Goal: Information Seeking & Learning: Learn about a topic

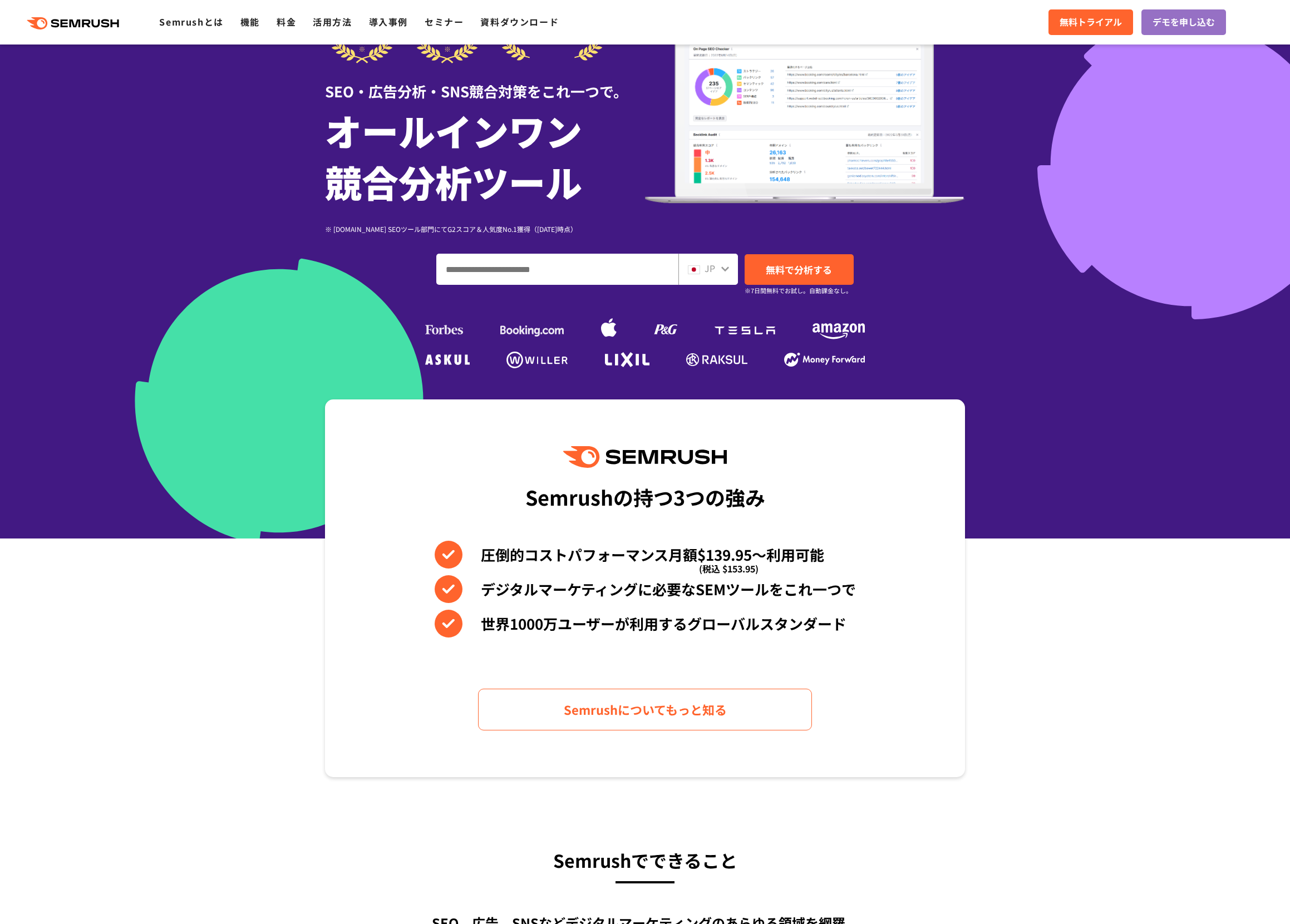
scroll to position [82, 0]
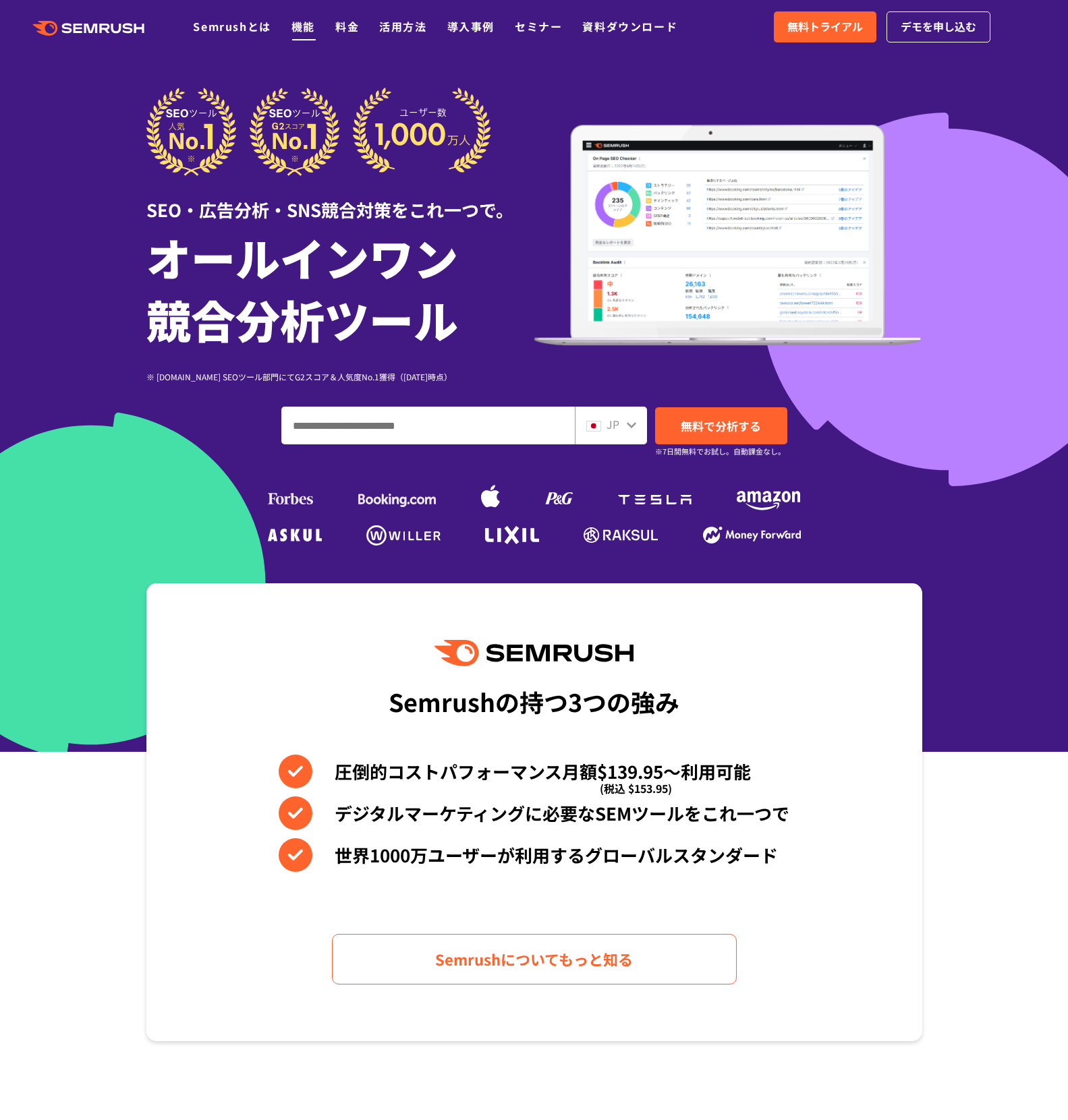
click at [307, 30] on link "機能" at bounding box center [303, 26] width 24 height 16
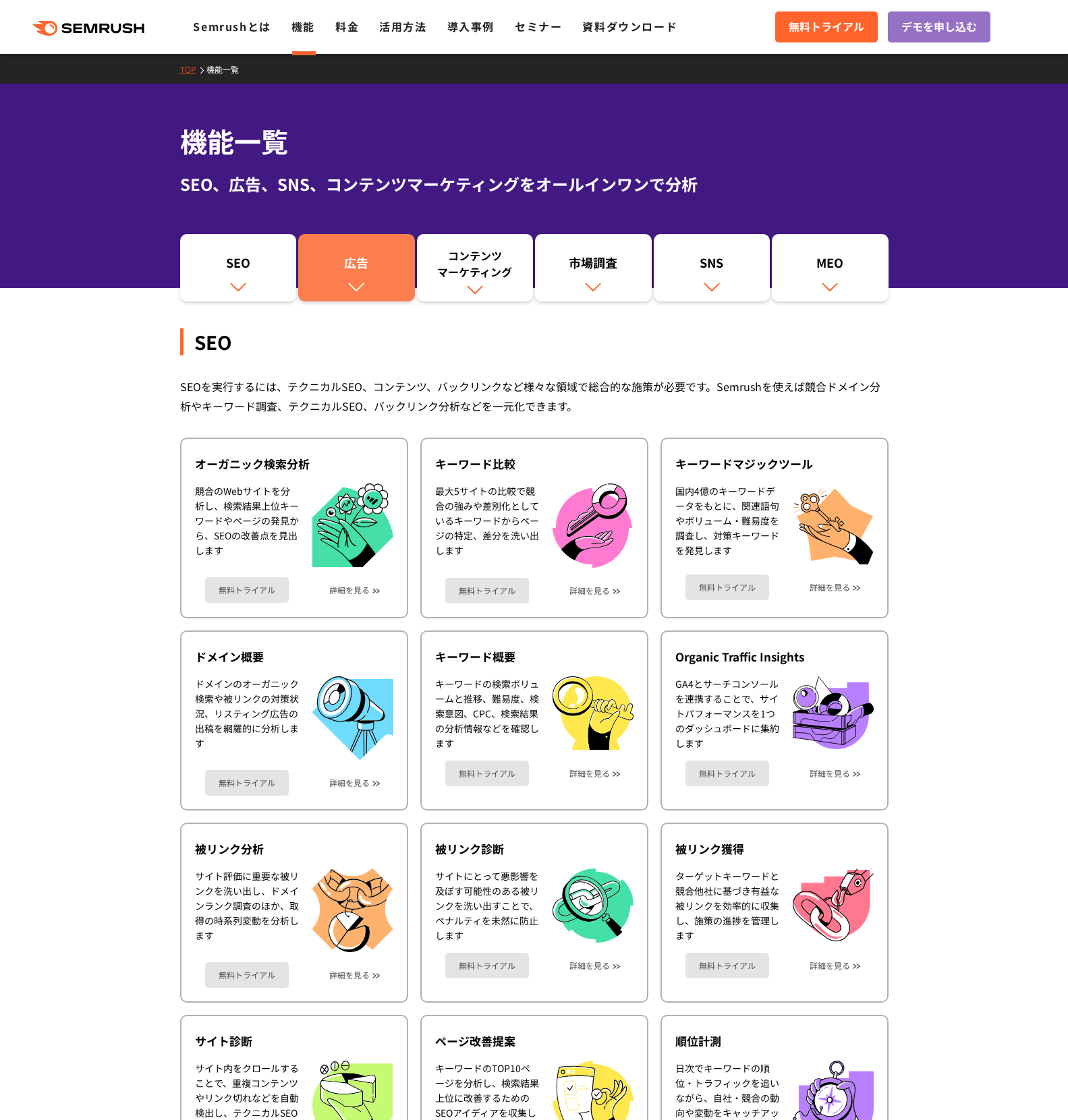
click at [336, 280] on link "広告" at bounding box center [356, 267] width 117 height 68
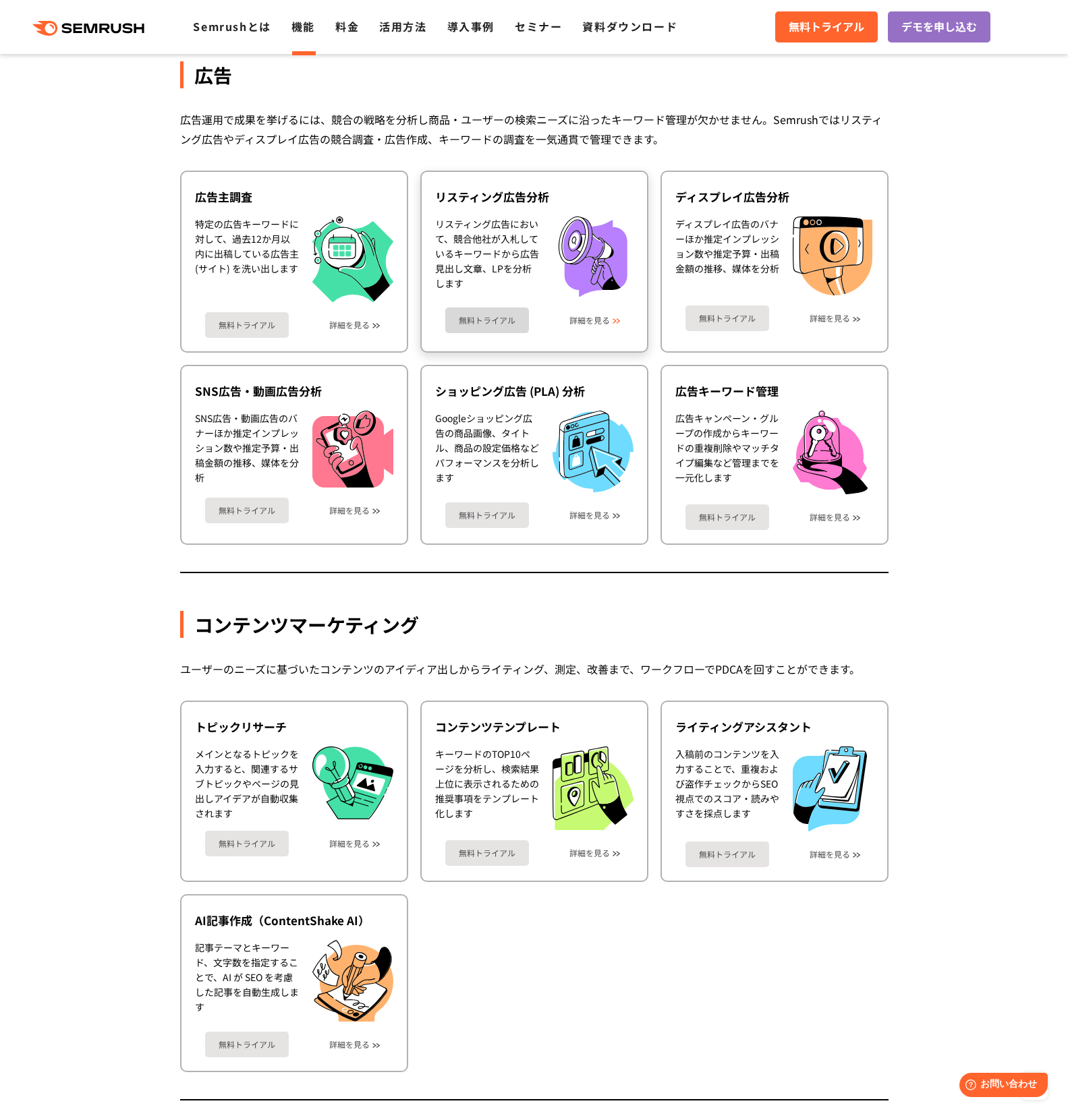
drag, startPoint x: 586, startPoint y: 316, endPoint x: 545, endPoint y: 320, distance: 41.2
click at [586, 316] on link "詳細を見る" at bounding box center [589, 320] width 40 height 10
